Goal: Task Accomplishment & Management: Manage account settings

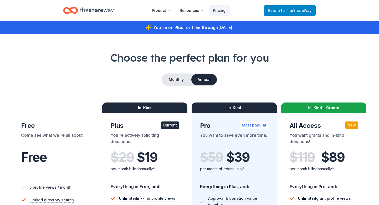
click at [290, 10] on span "to TheShareWay" at bounding box center [296, 10] width 31 height 4
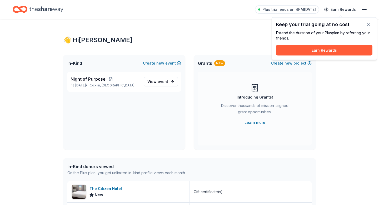
scroll to position [220, 0]
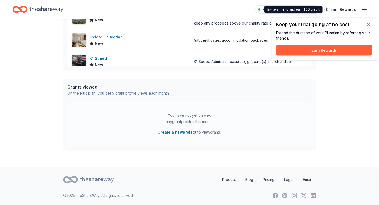
click at [364, 12] on icon "button" at bounding box center [364, 9] width 6 height 6
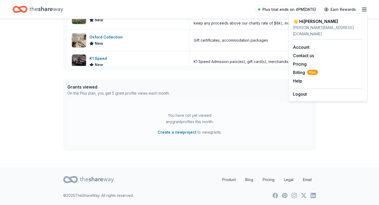
click at [273, 8] on span "Plus trial ends on 4PM, 8/31" at bounding box center [288, 9] width 53 height 6
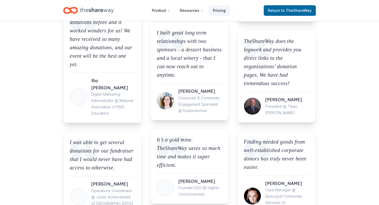
scroll to position [393, 0]
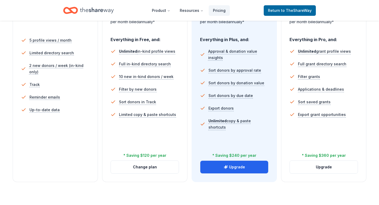
scroll to position [147, 0]
click at [83, 132] on div "5 profile views / month Limited directory search 2 new donors / week (in-kind o…" at bounding box center [55, 95] width 68 height 126
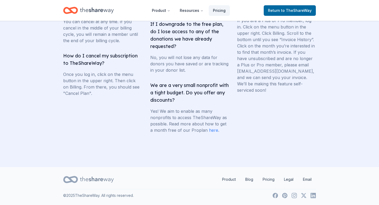
scroll to position [1066, 0]
click at [218, 12] on link "Pricing" at bounding box center [219, 10] width 21 height 11
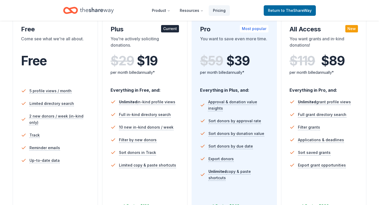
scroll to position [121, 0]
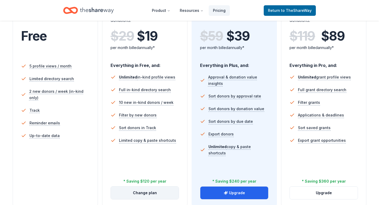
click at [147, 195] on button "Change plan" at bounding box center [145, 192] width 68 height 13
